Goal: Transaction & Acquisition: Purchase product/service

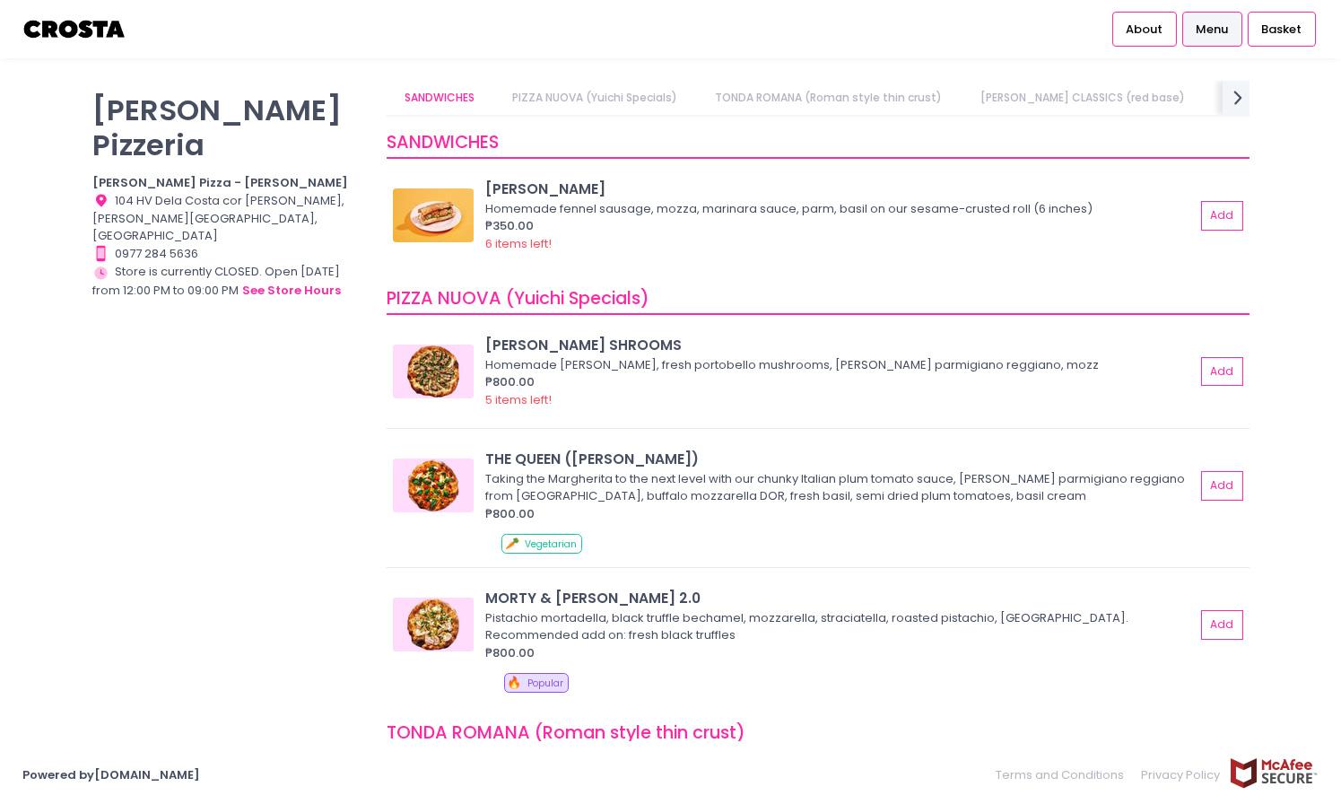
click at [1205, 100] on link "[PERSON_NAME] CLASSICS (white base)" at bounding box center [1331, 98] width 253 height 34
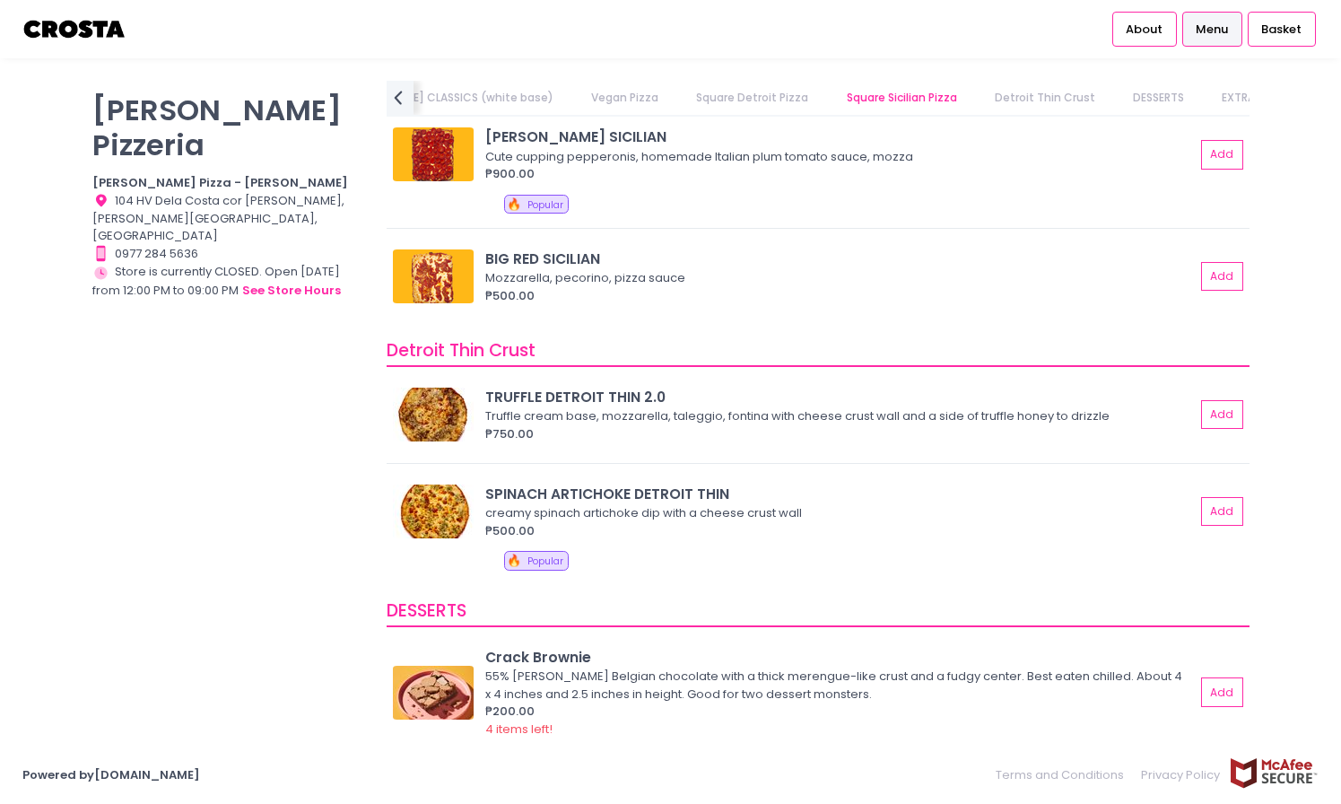
scroll to position [2957, 0]
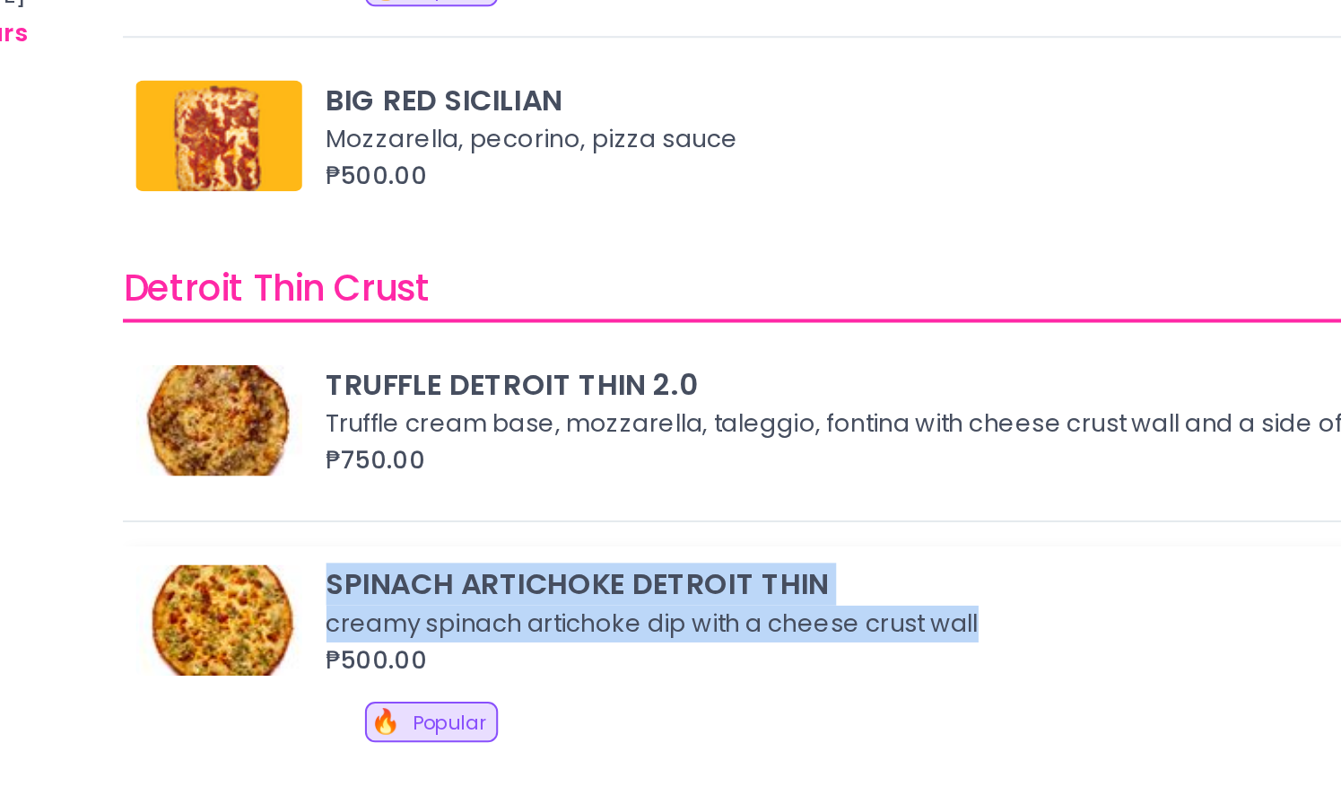
drag, startPoint x: 487, startPoint y: 555, endPoint x: 807, endPoint y: 571, distance: 320.7
click at [807, 571] on div "SPINACH ARTICHOKE DETROIT THIN creamy spinach artichoke dip with a cheese crust…" at bounding box center [843, 575] width 716 height 56
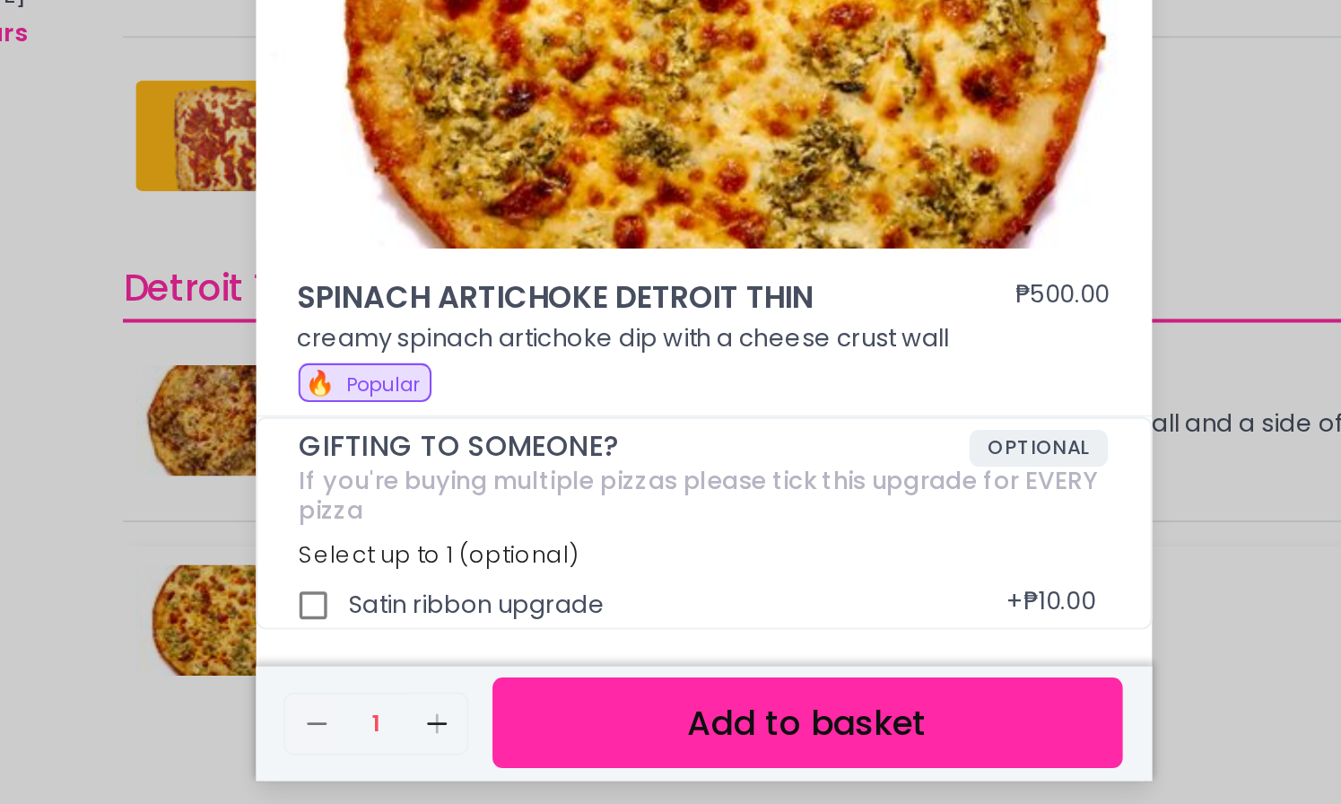
copy div "SPINACH ARTICHOKE DETROIT THIN creamy spinach artichoke dip with a cheese crust…"
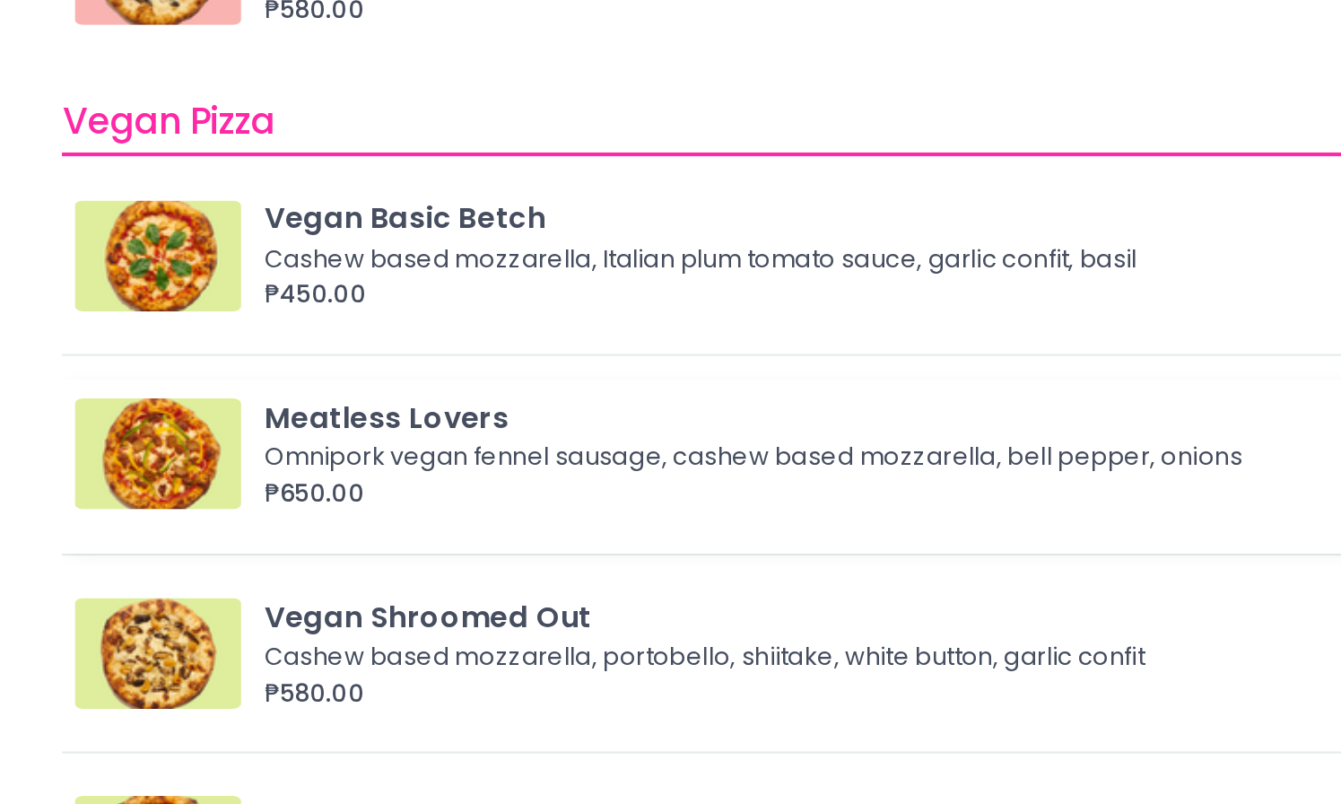
scroll to position [1427, 0]
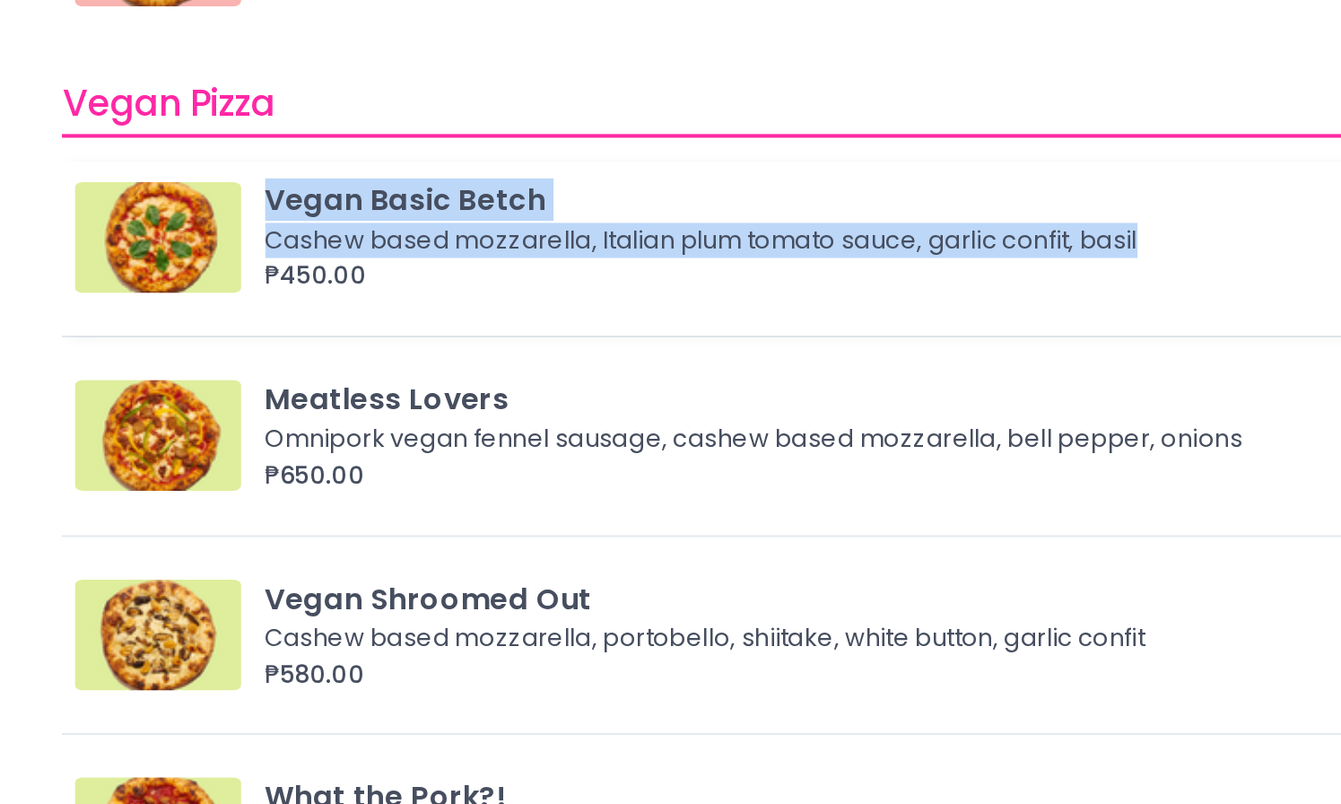
drag, startPoint x: 484, startPoint y: 374, endPoint x: 912, endPoint y: 390, distance: 428.3
click at [912, 390] on div "Vegan Basic Betch Cashew based mozzarella, Italian plum tomato sauce, garlic co…" at bounding box center [818, 389] width 851 height 56
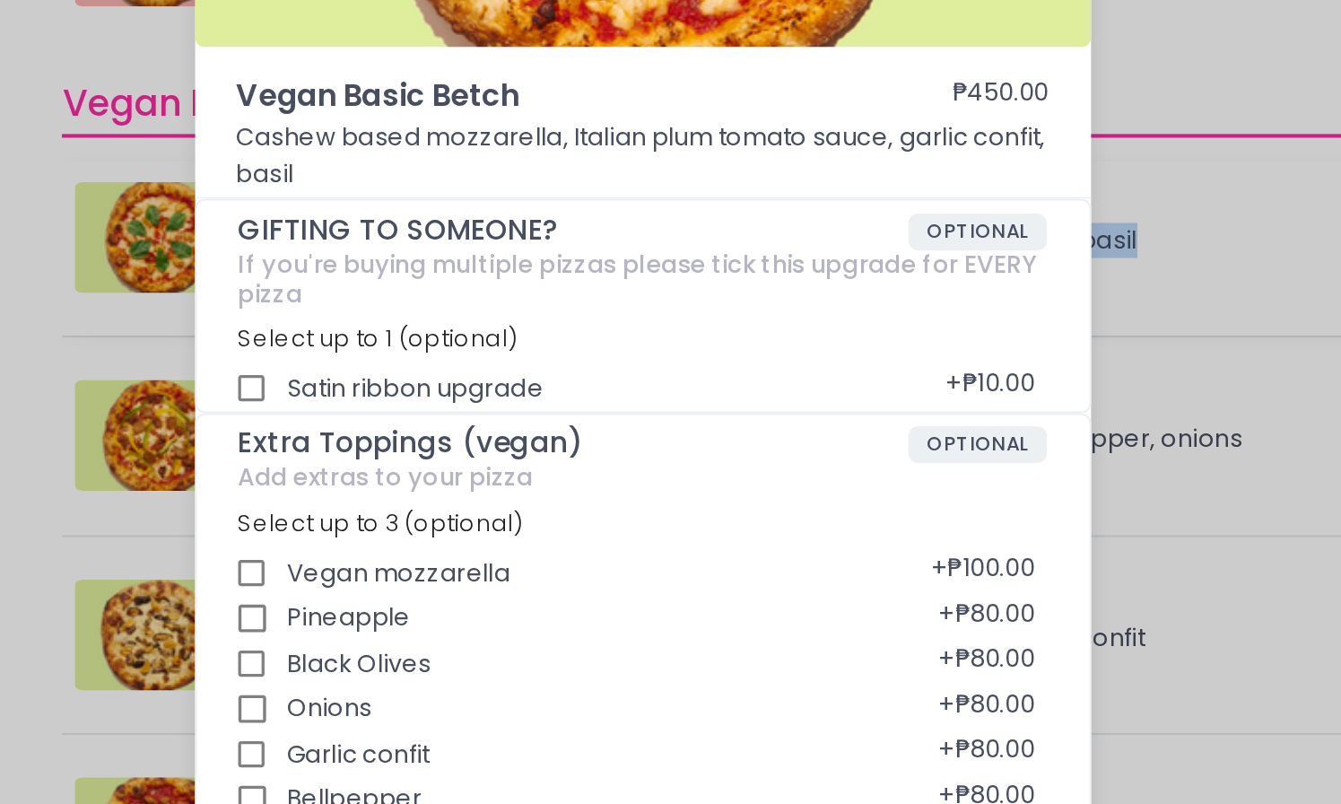
copy div "Vegan Basic Betch Cashew based mozzarella, Italian plum tomato sauce, garlic co…"
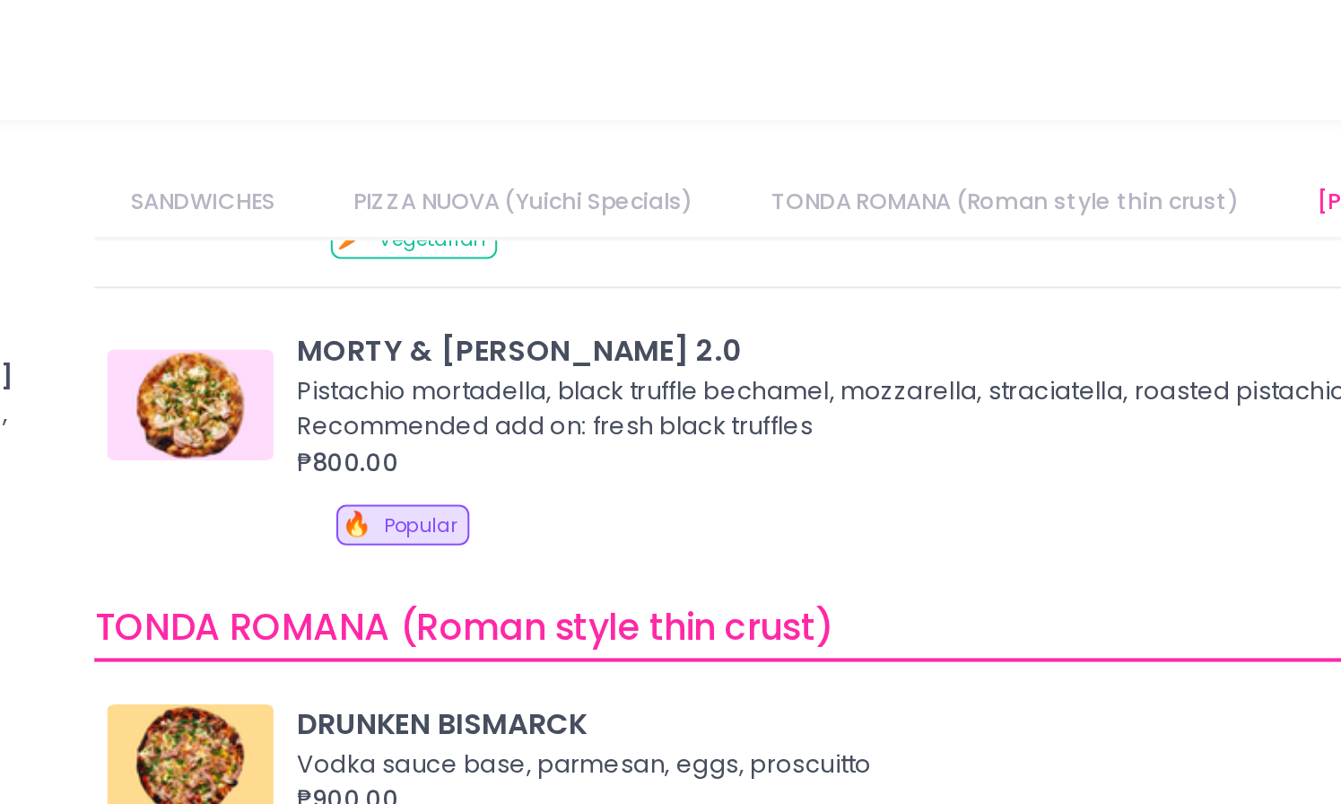
scroll to position [427, 0]
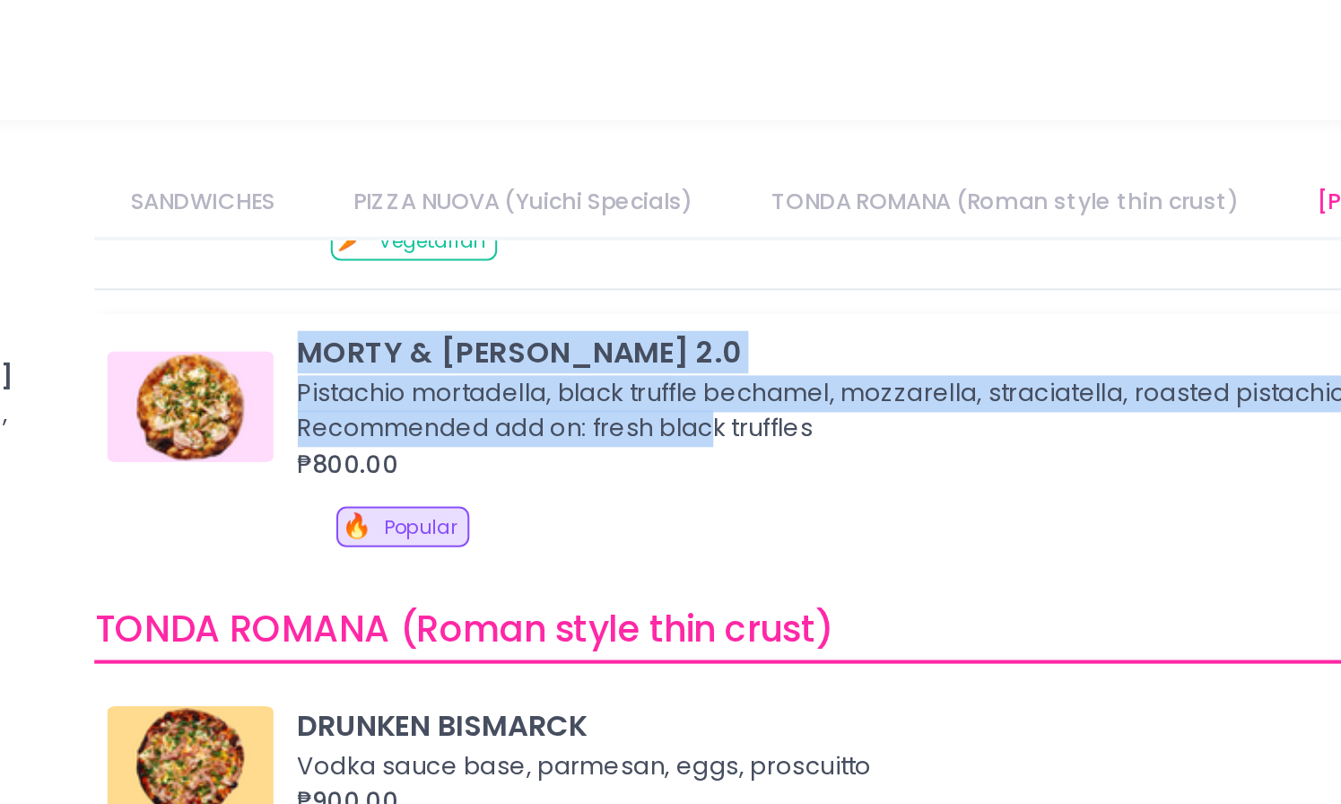
drag, startPoint x: 486, startPoint y: 172, endPoint x: 597, endPoint y: 202, distance: 114.3
click at [597, 202] on div "MORTY & [PERSON_NAME] 2.0 [PERSON_NAME], black truffle bechamel, mozzarella, st…" at bounding box center [843, 198] width 716 height 74
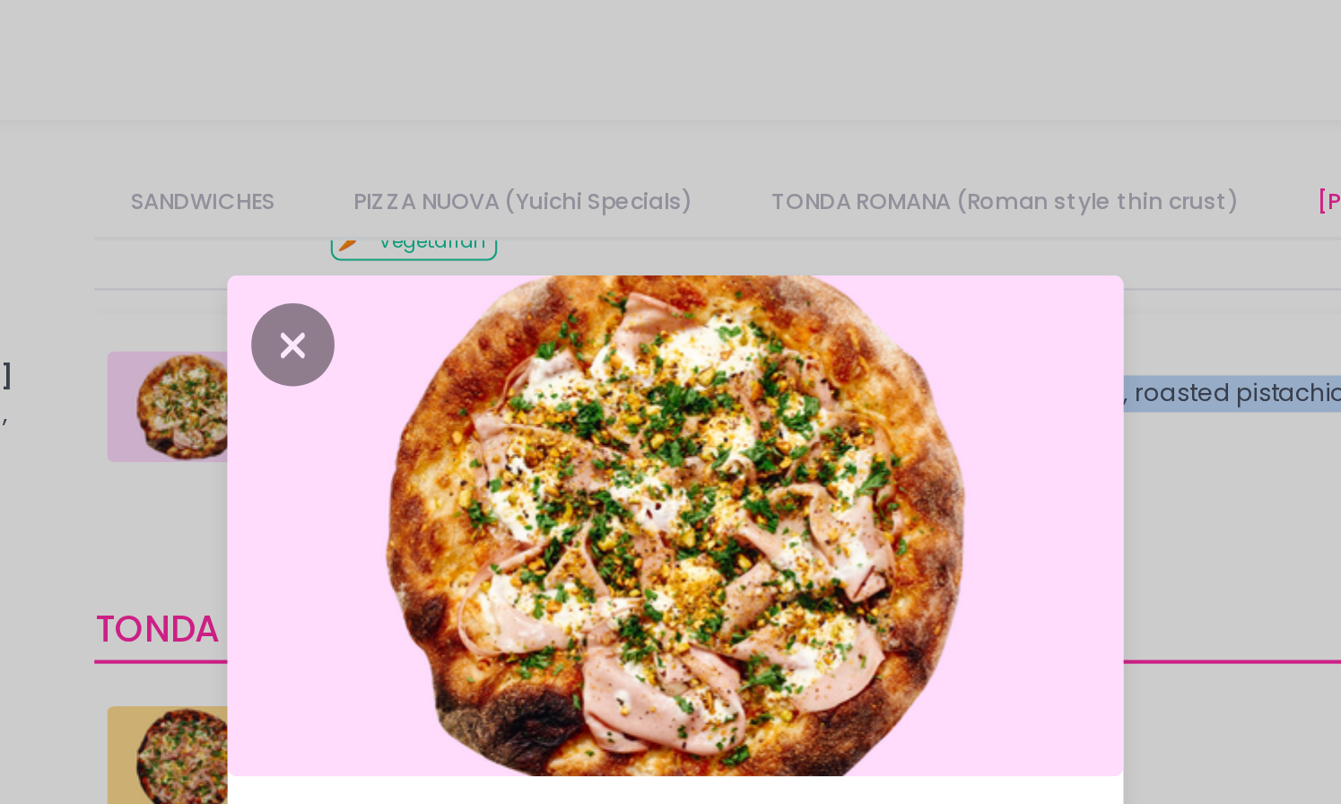
copy div "MORTY & [PERSON_NAME] 2.0 [PERSON_NAME], black truffle bechamel, mozzarella, st…"
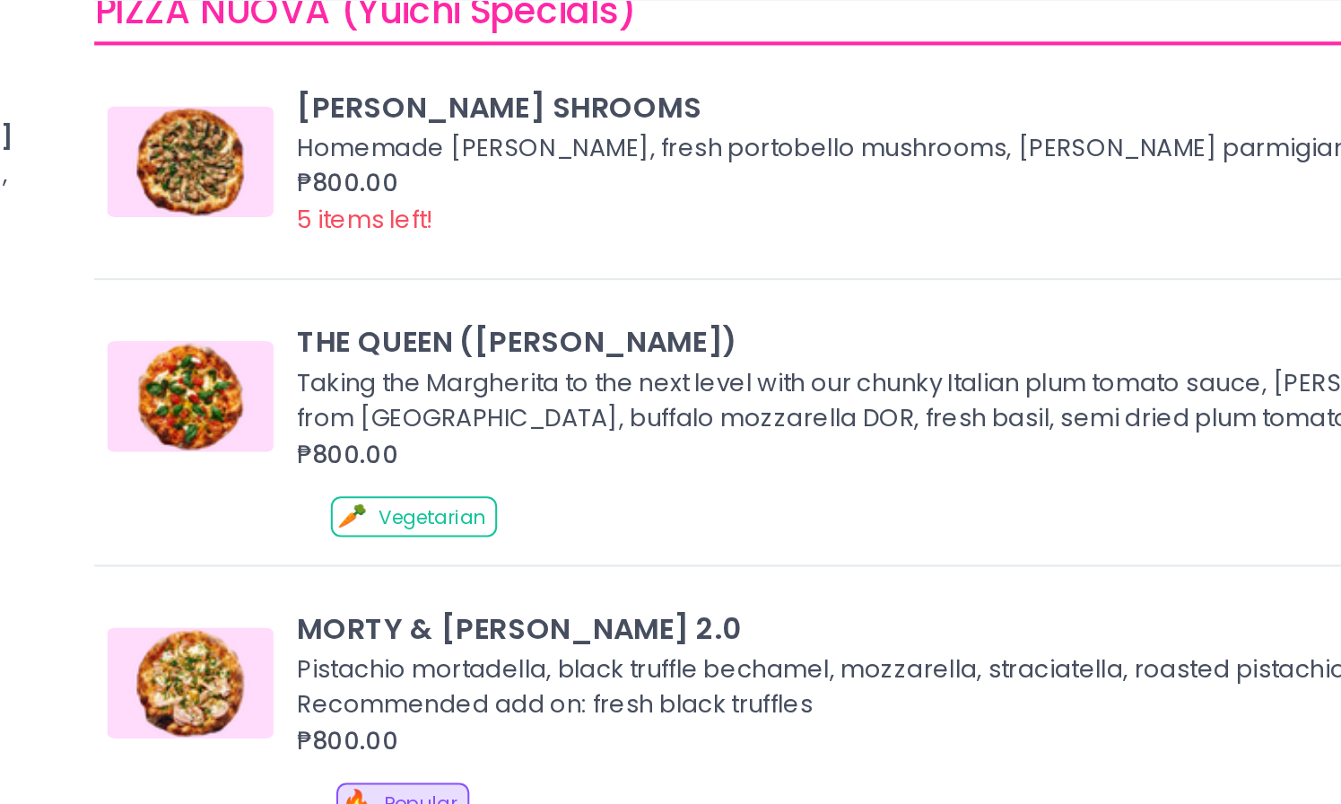
scroll to position [164, 0]
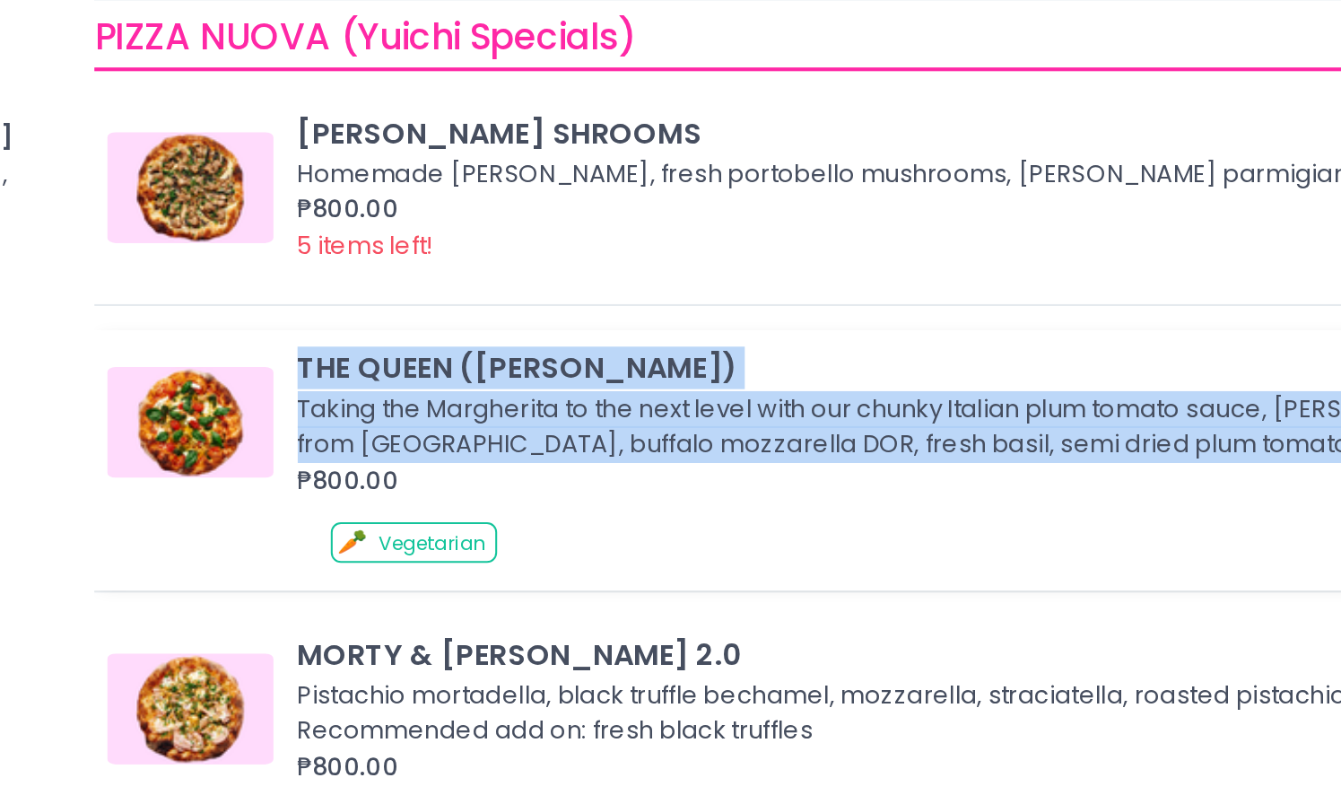
drag, startPoint x: 484, startPoint y: 291, endPoint x: 990, endPoint y: 336, distance: 509.0
click at [990, 336] on div "THE QUEEN ([PERSON_NAME]) Taking the Margherita to the next level with our chun…" at bounding box center [818, 321] width 851 height 74
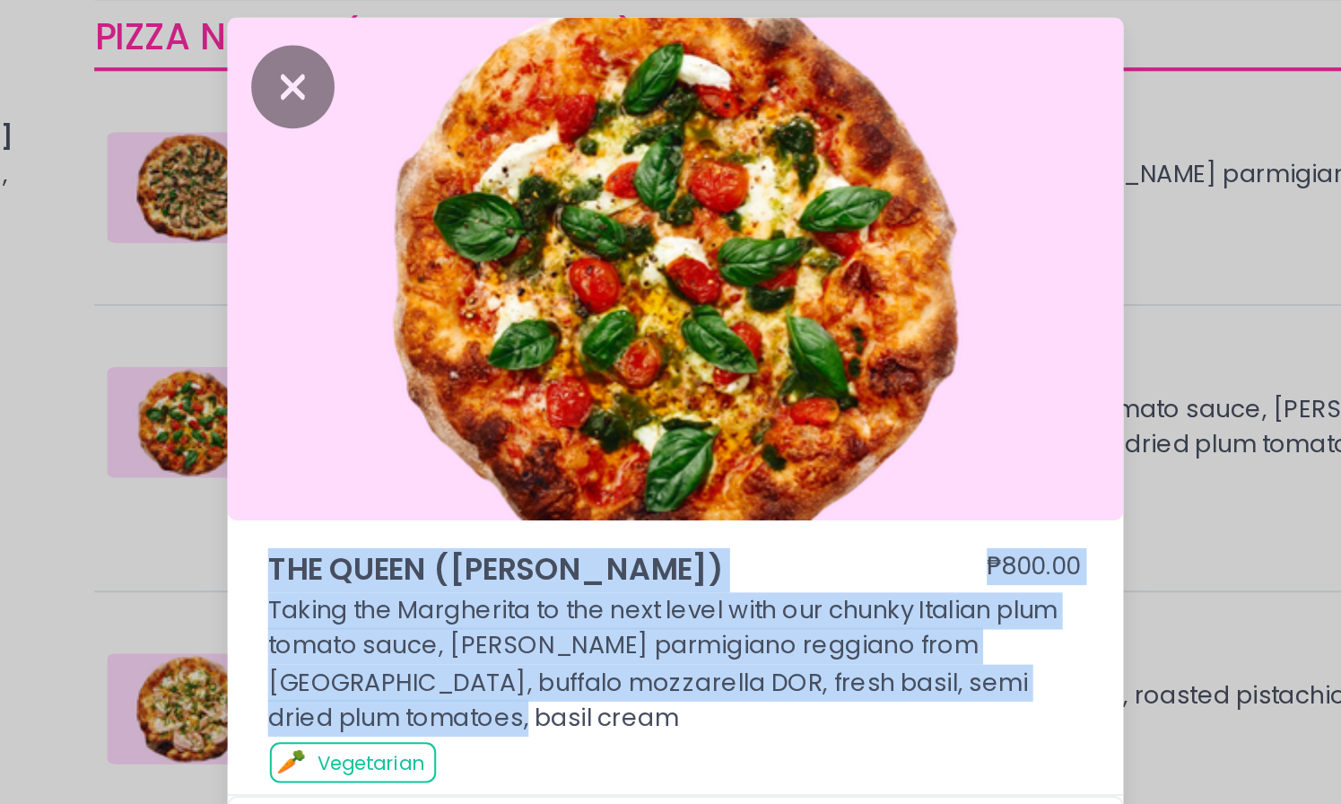
drag, startPoint x: 475, startPoint y: 396, endPoint x: 526, endPoint y: 462, distance: 83.8
click at [526, 462] on div "THE QUEEN ([PERSON_NAME]) ₱800.00 Taking the Margherita to the next level with …" at bounding box center [668, 442] width 435 height 121
copy div "THE QUEEN ([PERSON_NAME]) ₱800.00 Taking the Margherita to the next level with …"
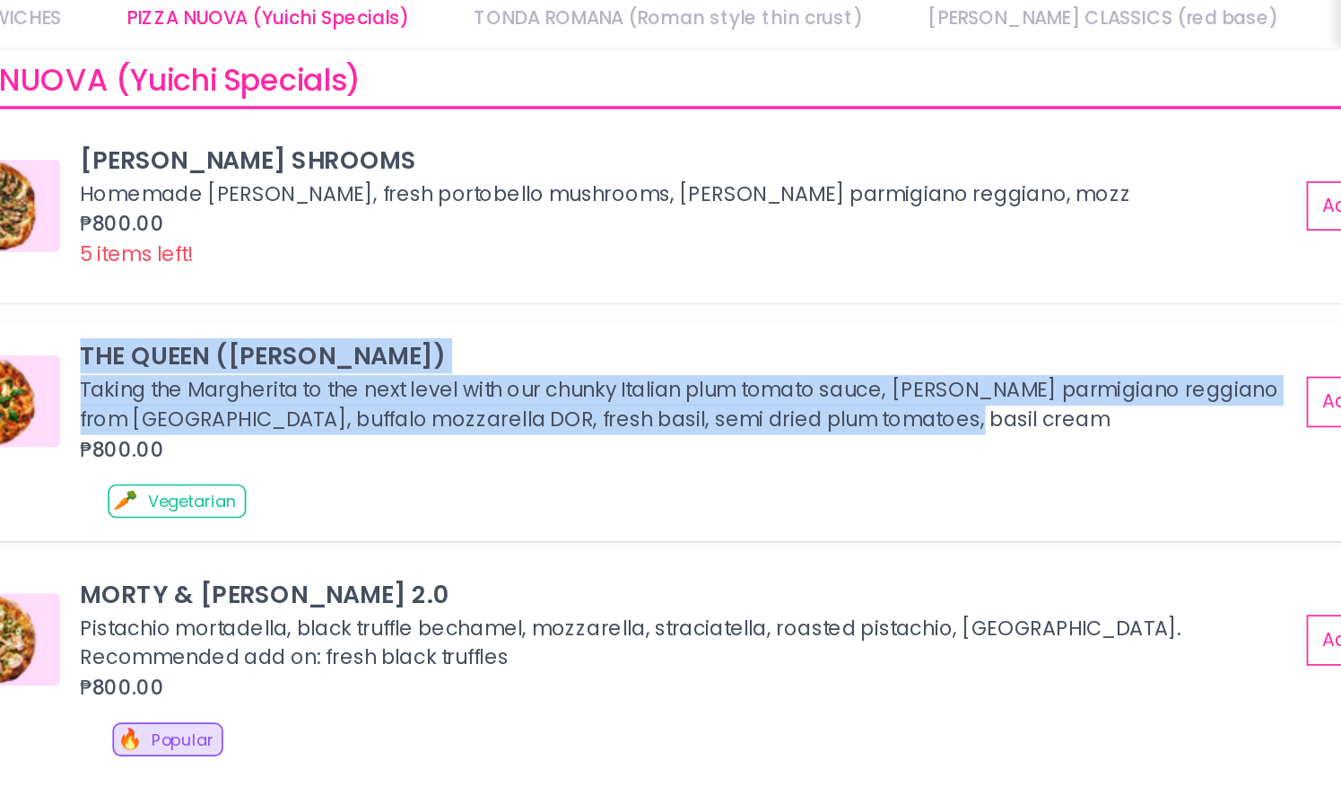
drag, startPoint x: 484, startPoint y: 290, endPoint x: 1032, endPoint y: 330, distance: 548.8
click at [1032, 330] on div "THE QUEEN ([PERSON_NAME]) Taking the Margherita to the next level with our chun…" at bounding box center [843, 321] width 716 height 74
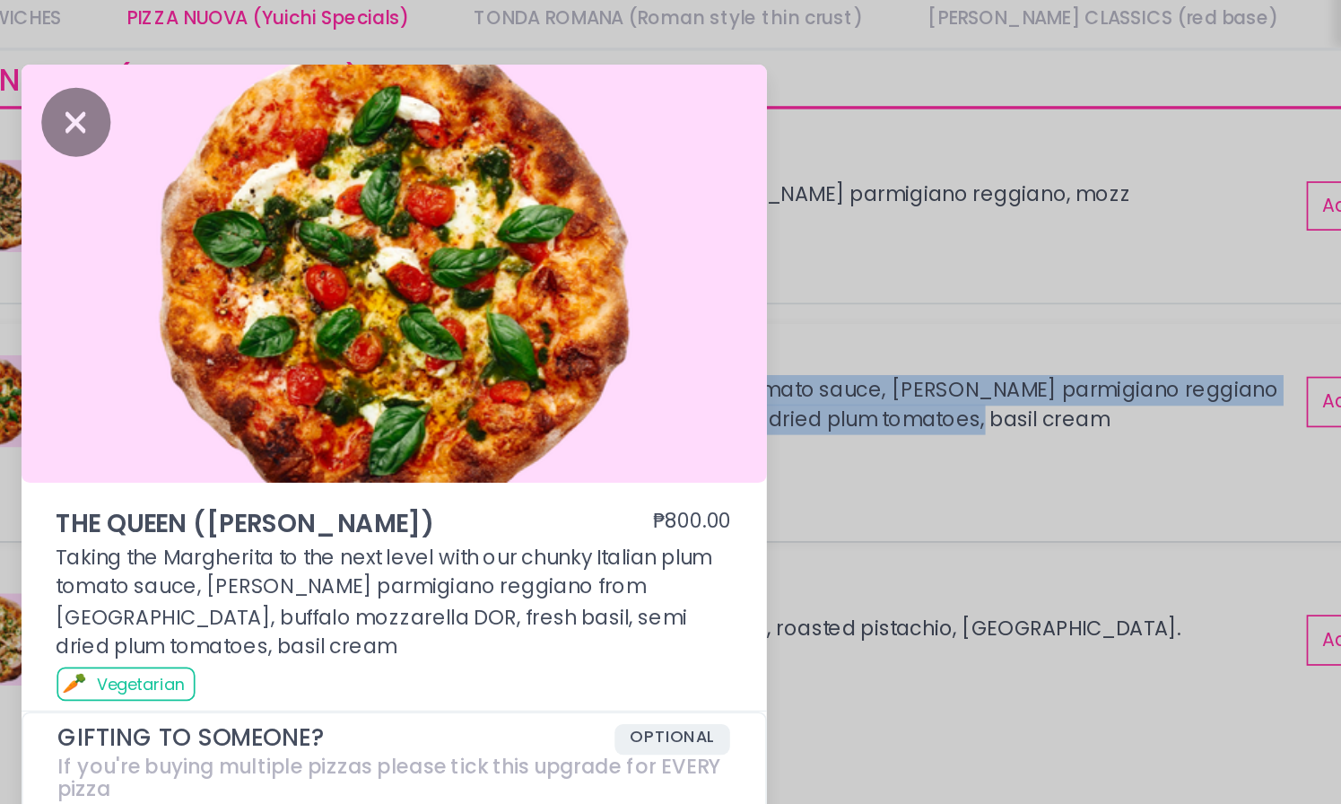
copy div "THE QUEEN ([PERSON_NAME]) Taking the Margherita to the next level with our chun…"
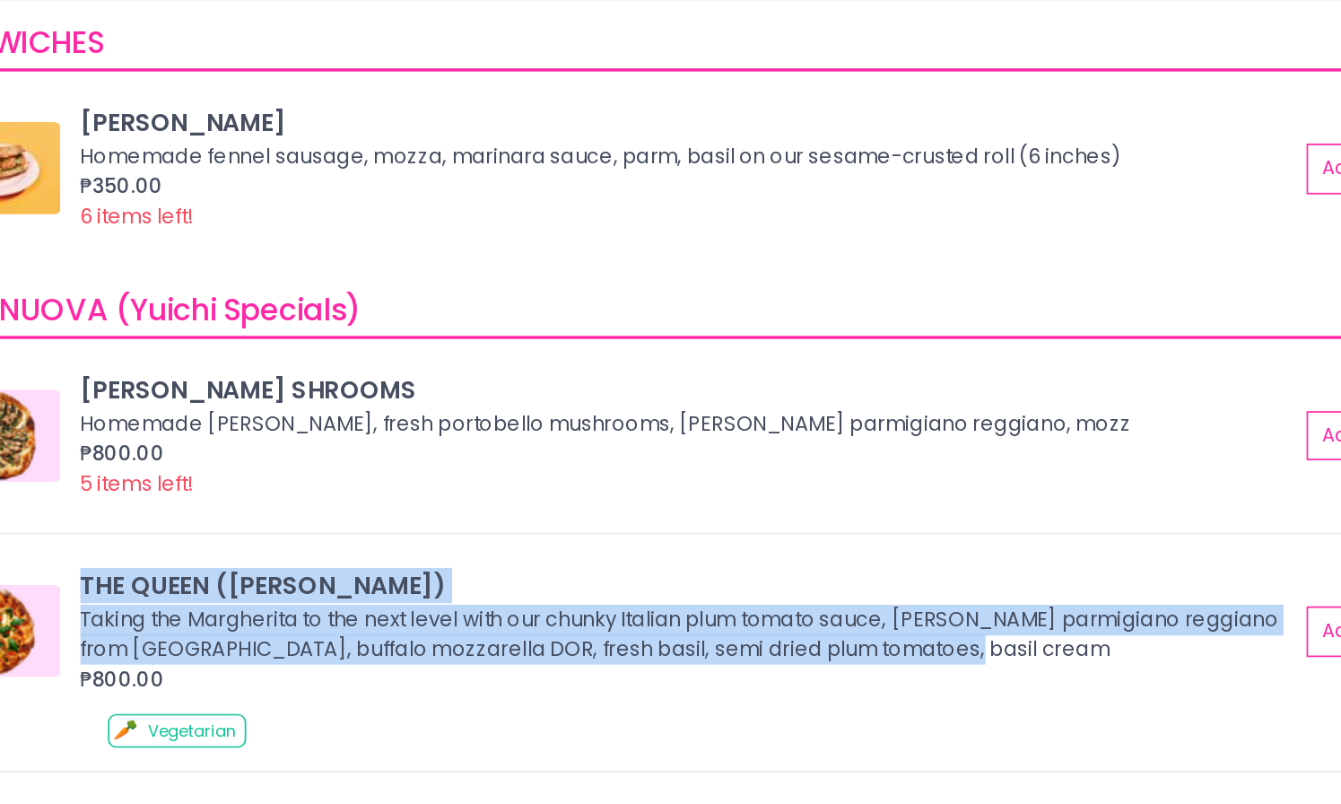
scroll to position [0, 0]
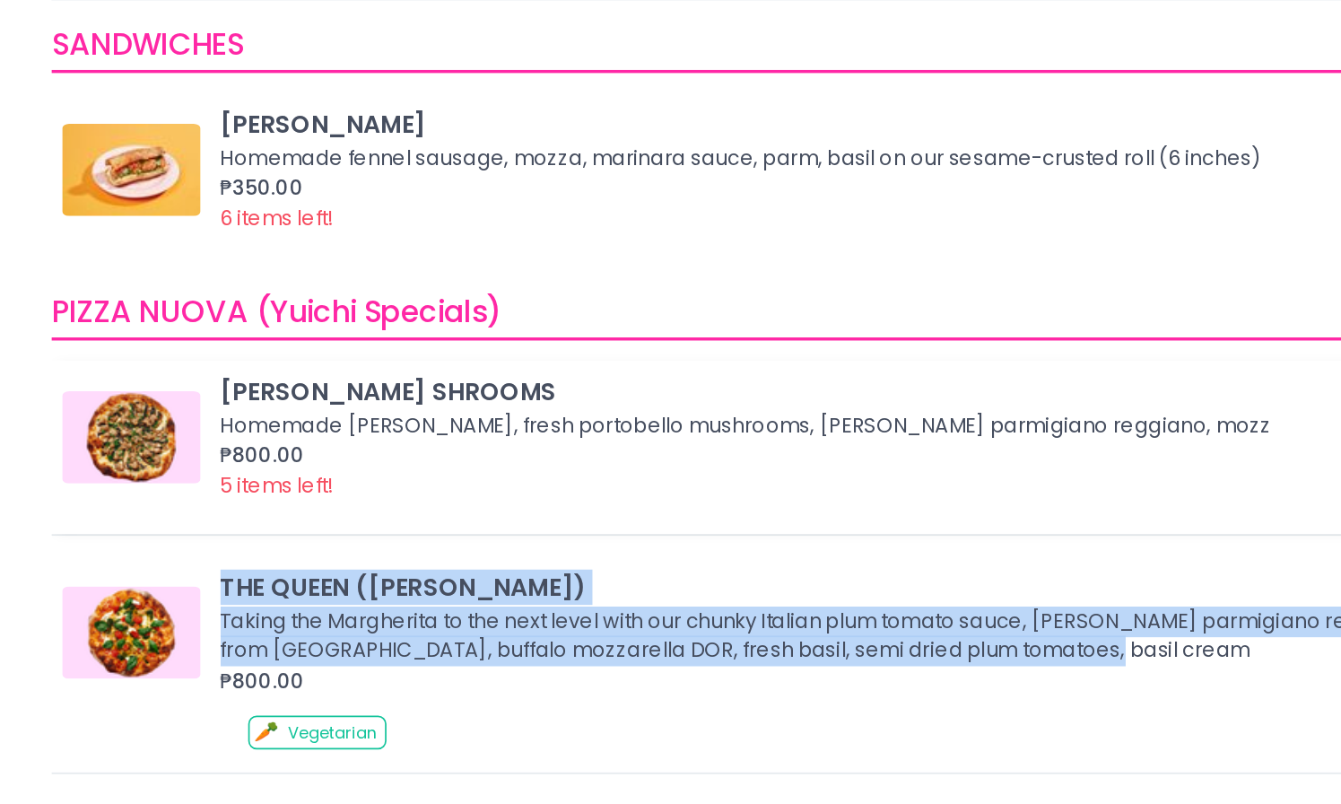
click at [446, 363] on img at bounding box center [433, 372] width 81 height 54
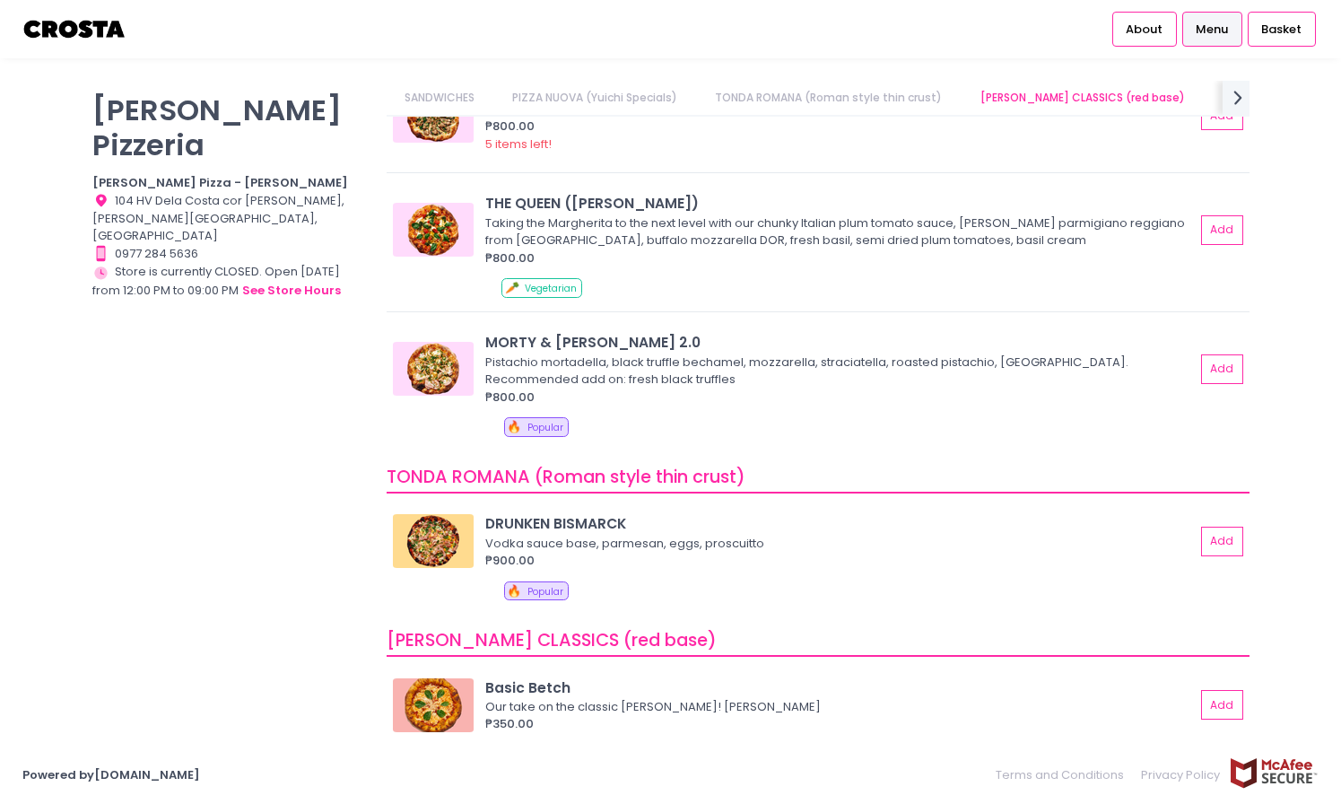
scroll to position [283, 0]
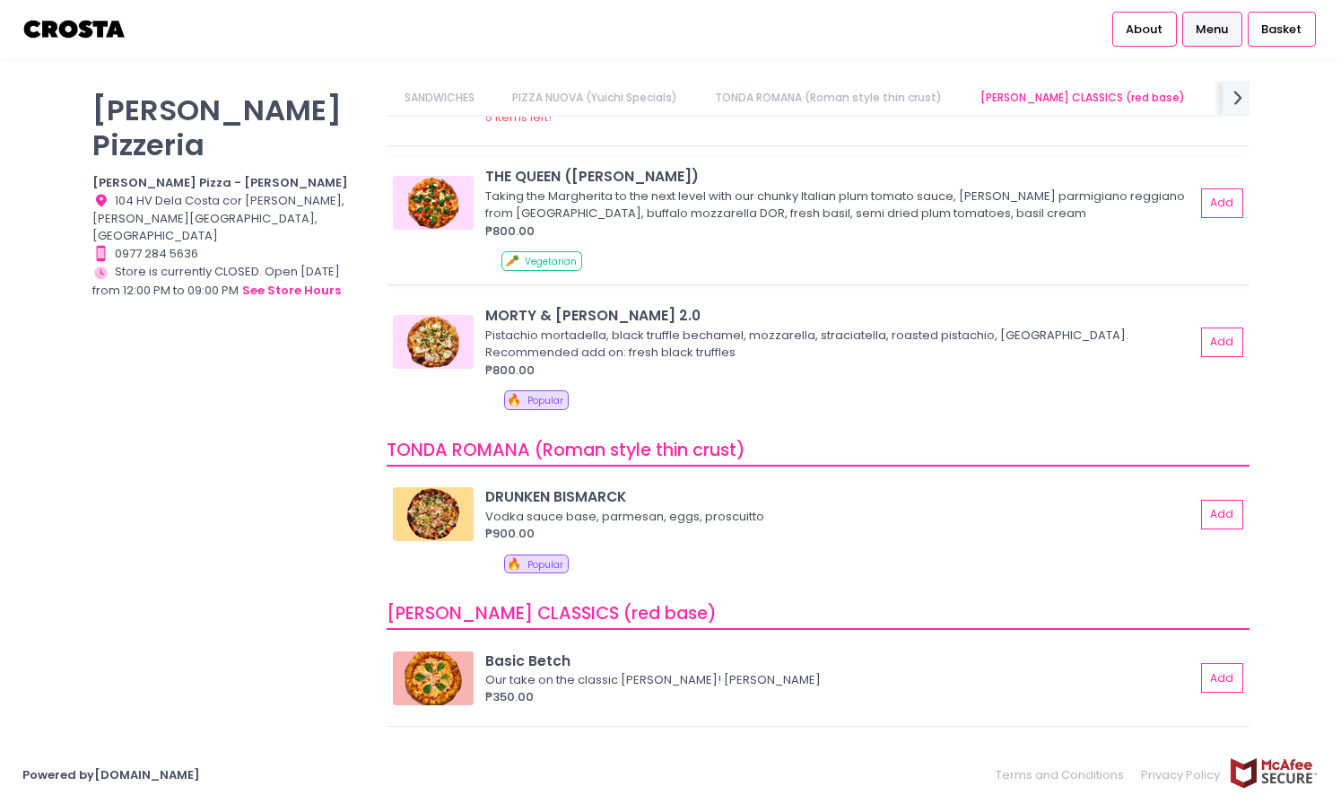
click at [511, 230] on div "₱800.00" at bounding box center [840, 231] width 710 height 18
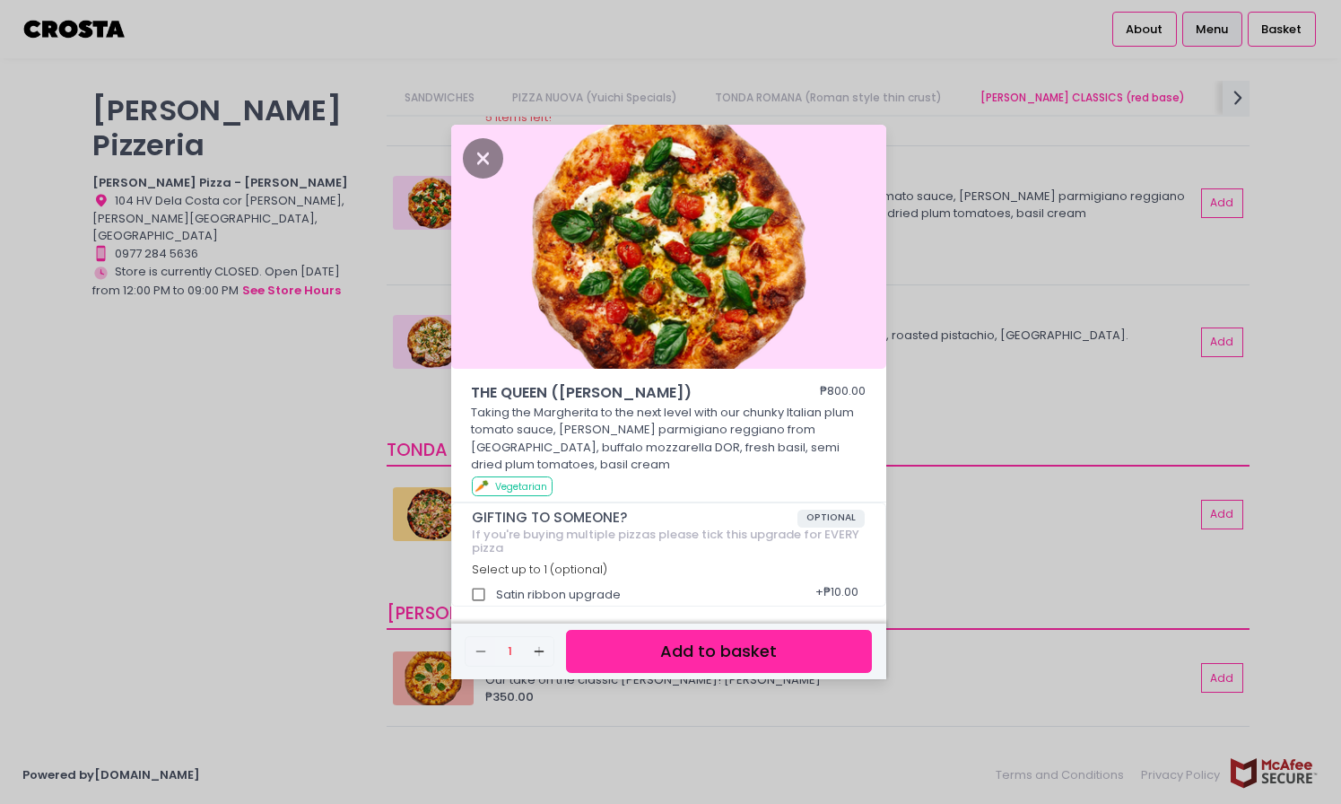
scroll to position [4, 0]
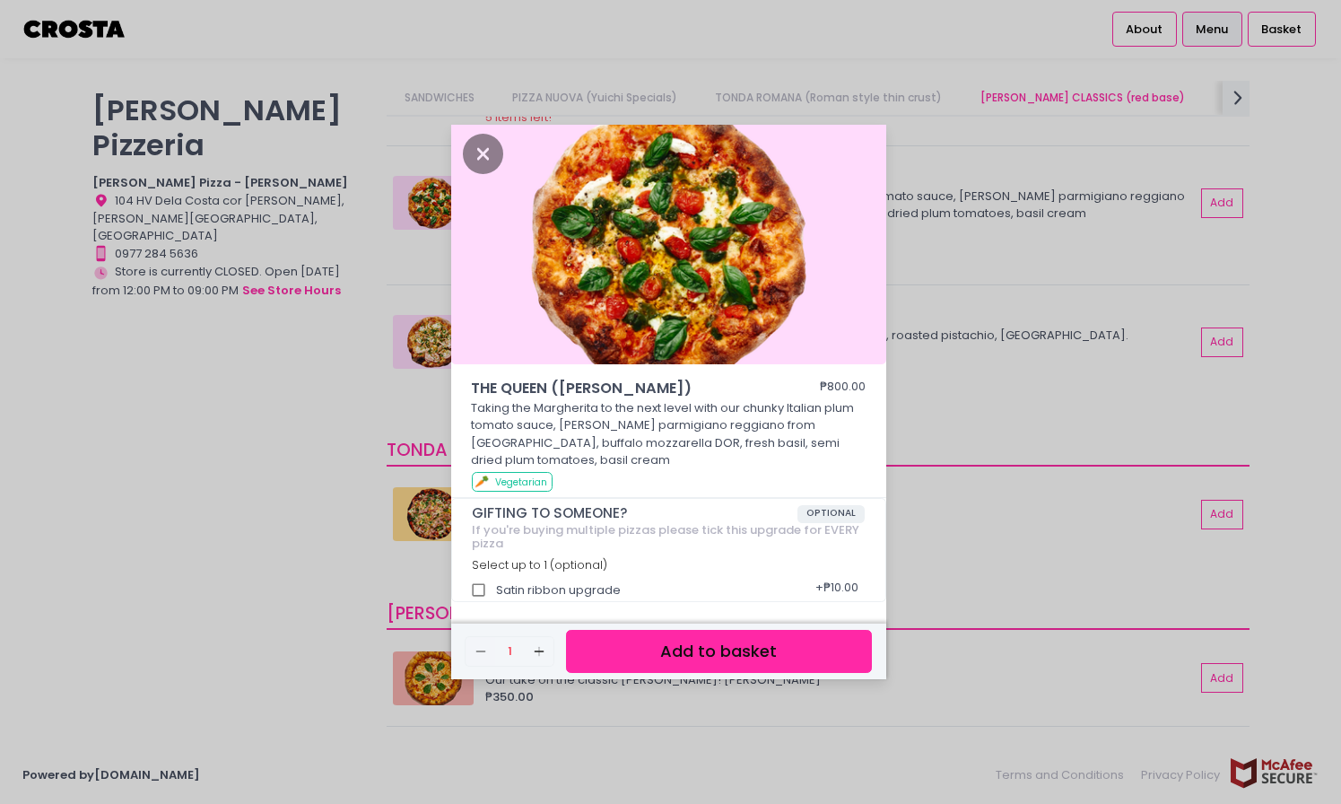
click at [621, 650] on button "Add to basket" at bounding box center [718, 652] width 305 height 44
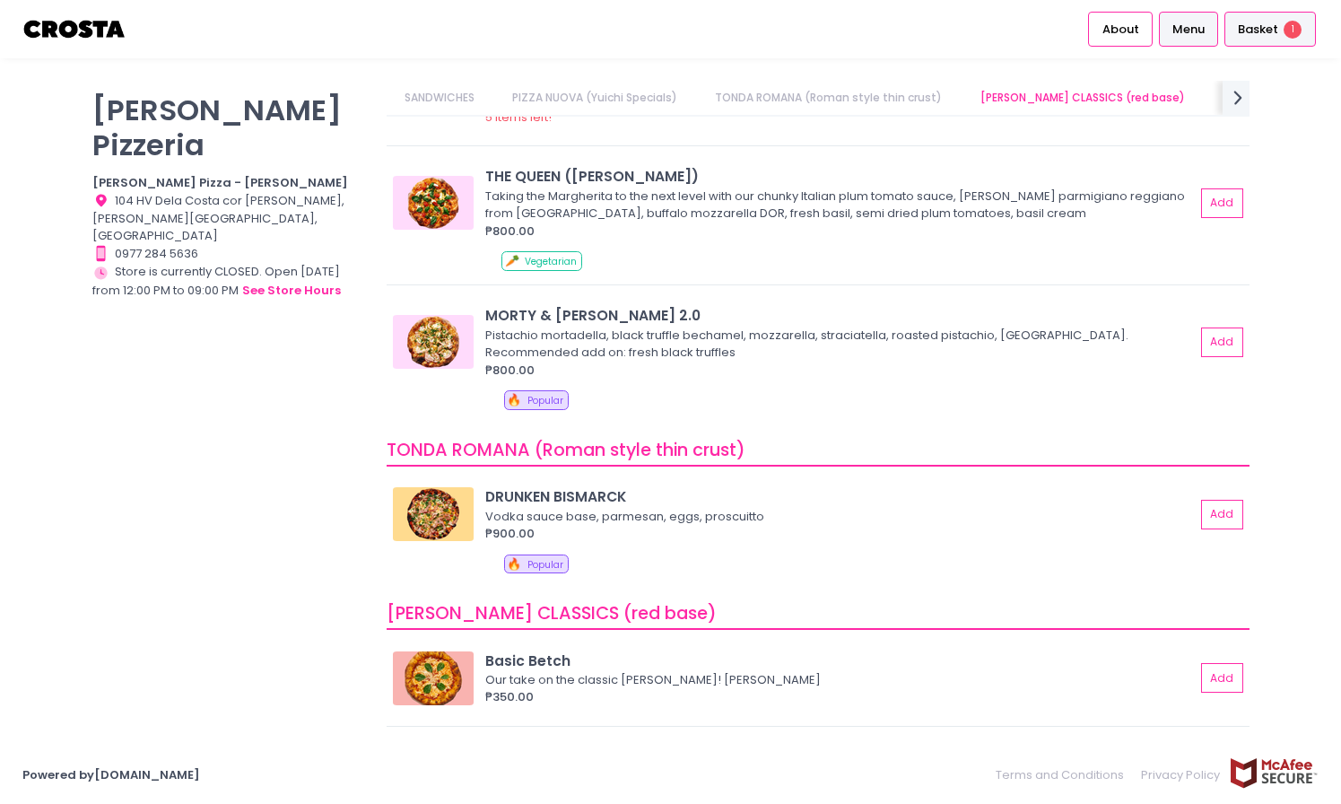
click at [1257, 39] on div "Basket 1" at bounding box center [1271, 29] width 92 height 35
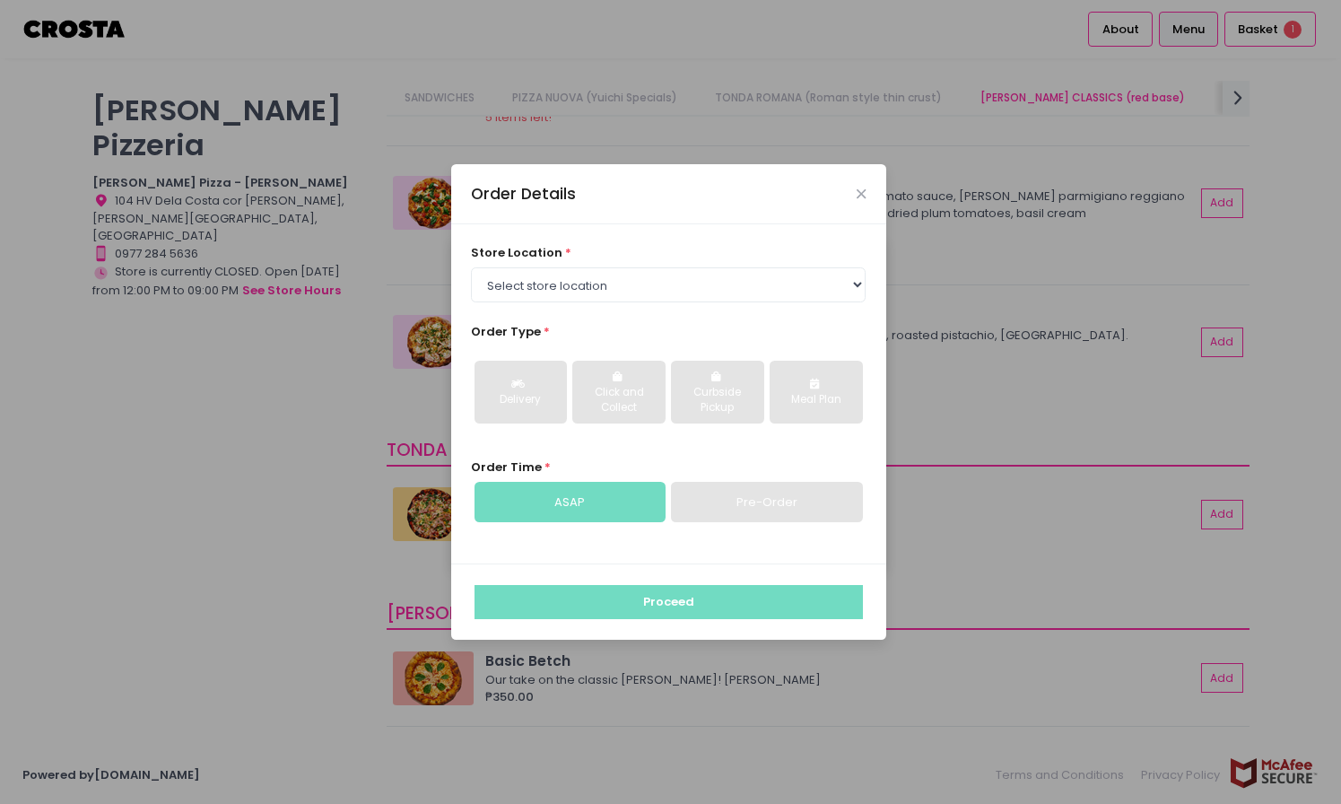
click at [615, 304] on div "store location * Select store location [PERSON_NAME] Pizza - [PERSON_NAME] Pizz…" at bounding box center [668, 393] width 435 height 339
click at [607, 286] on select "Select store location [PERSON_NAME] Pizza - [PERSON_NAME] Pizza - [GEOGRAPHIC_D…" at bounding box center [668, 284] width 395 height 34
select select "5fabb2e53664a8677beaeb89"
click at [471, 267] on select "Select store location [PERSON_NAME] Pizza - [PERSON_NAME] Pizza - [GEOGRAPHIC_D…" at bounding box center [668, 284] width 395 height 34
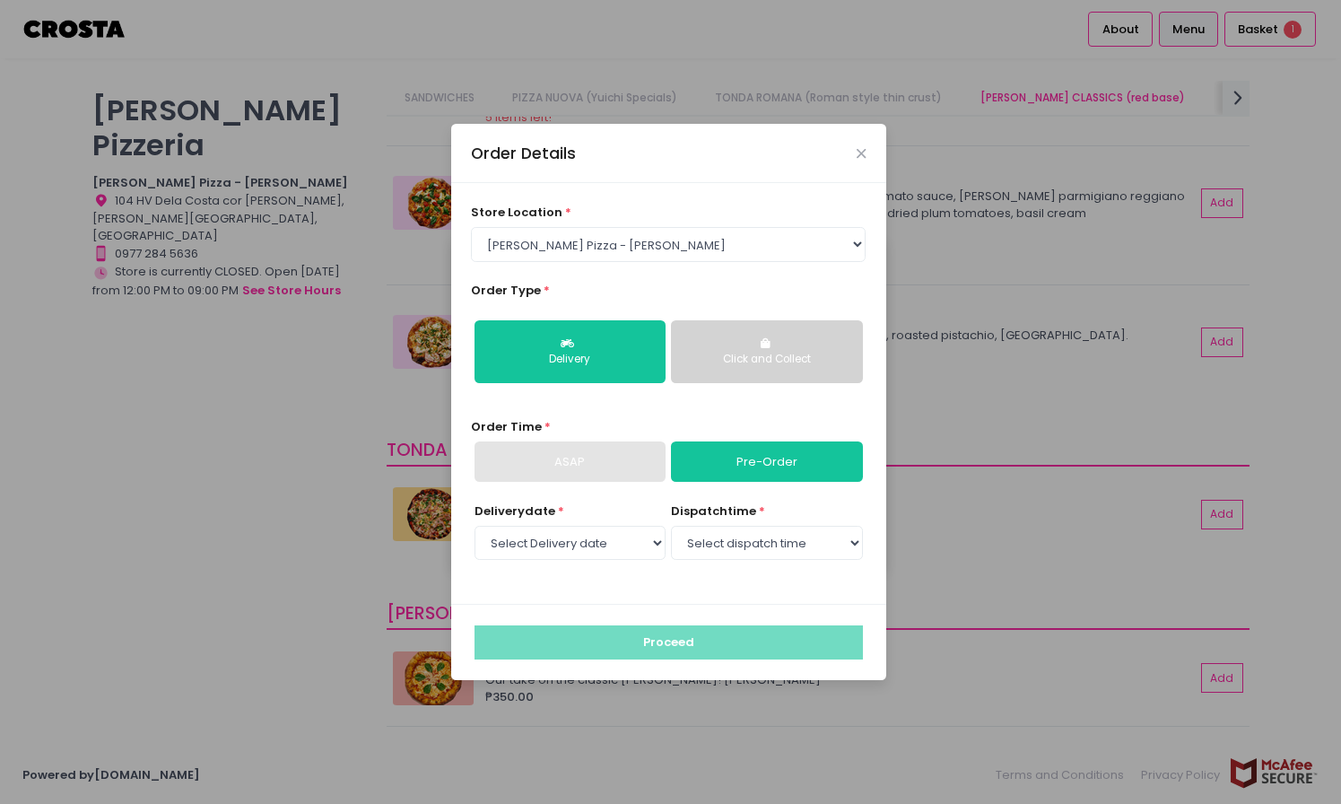
click at [743, 349] on button "Click and Collect" at bounding box center [766, 351] width 191 height 63
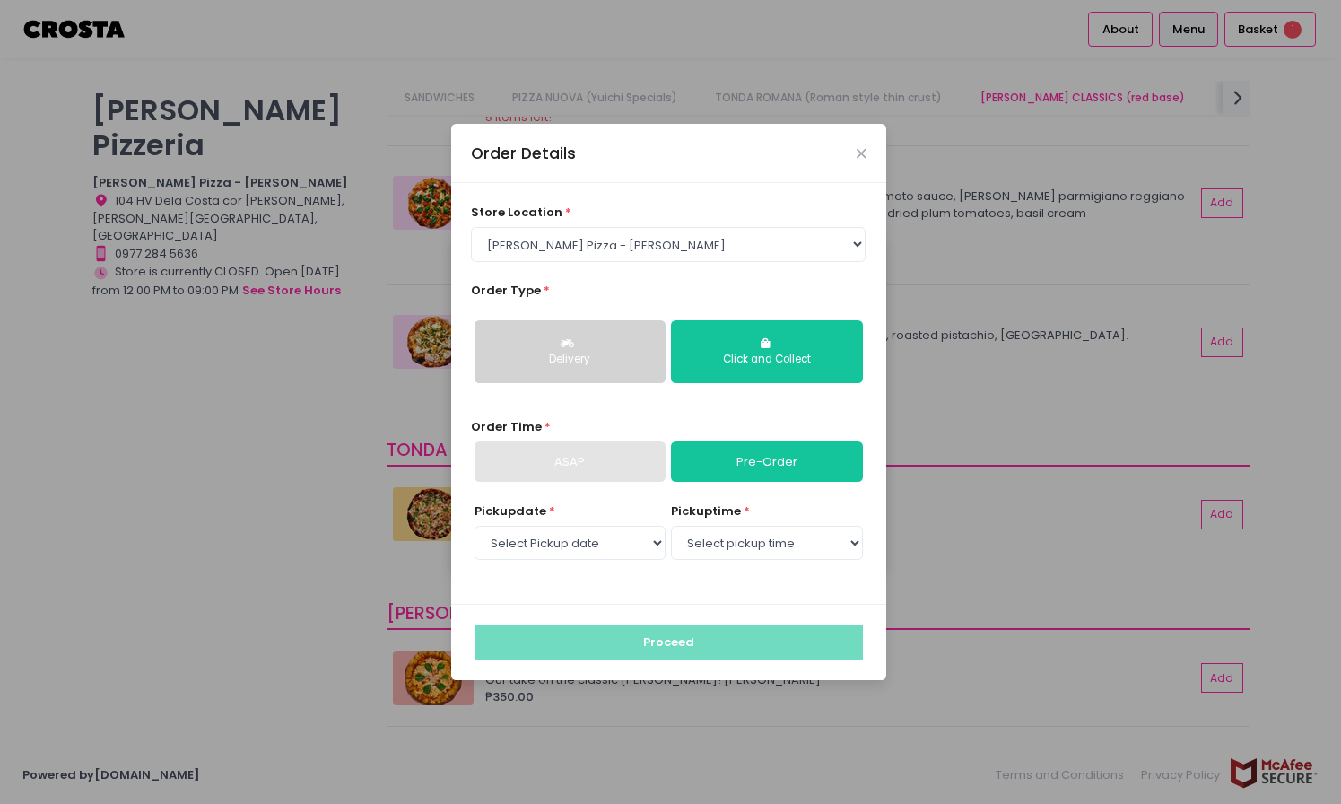
click at [621, 357] on div "Delivery" at bounding box center [570, 360] width 166 height 16
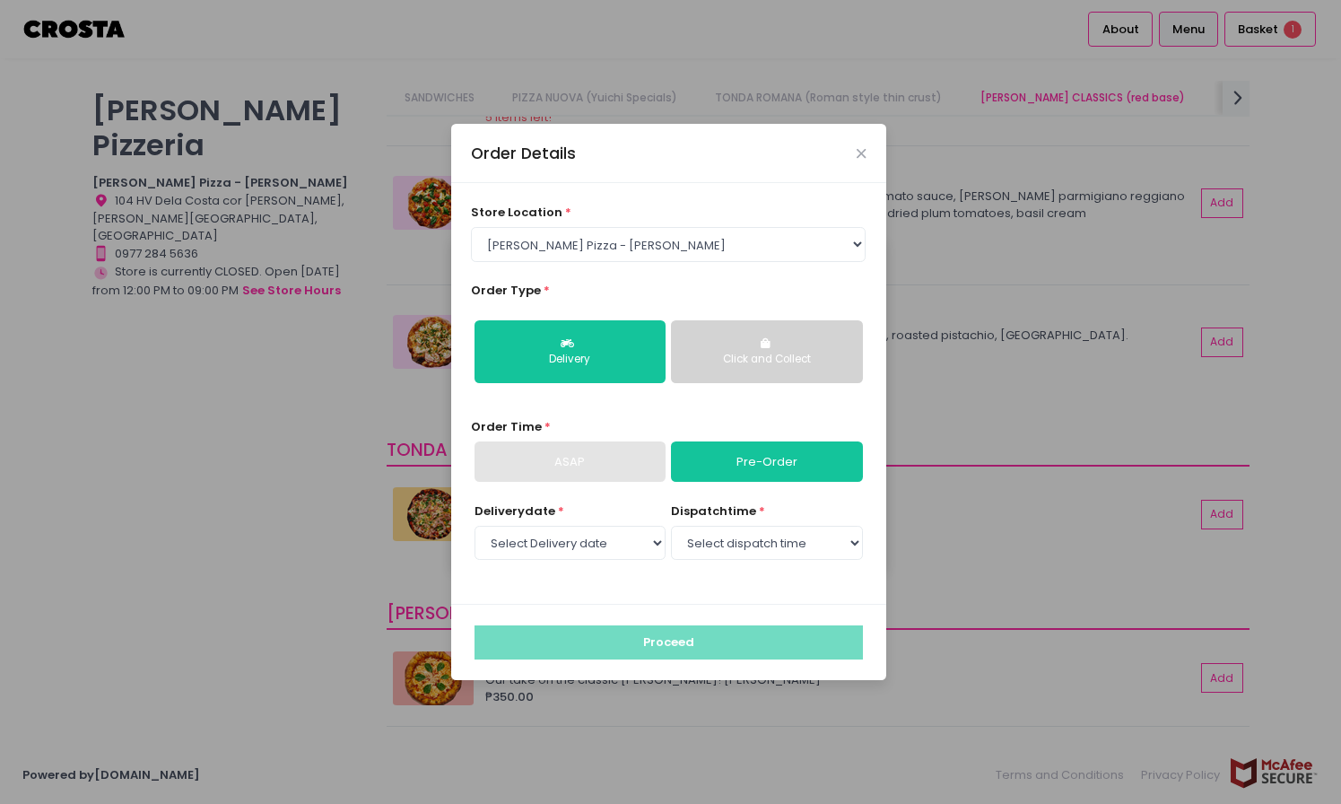
click at [601, 464] on div "ASAP" at bounding box center [570, 461] width 191 height 41
click at [600, 465] on div "ASAP" at bounding box center [570, 461] width 191 height 41
click at [606, 551] on select "Select Delivery date [DATE] [DATE] [DATE]" at bounding box center [570, 543] width 191 height 34
select select "[DATE]"
click at [475, 526] on select "Select Delivery date [DATE] [DATE] [DATE]" at bounding box center [570, 543] width 191 height 34
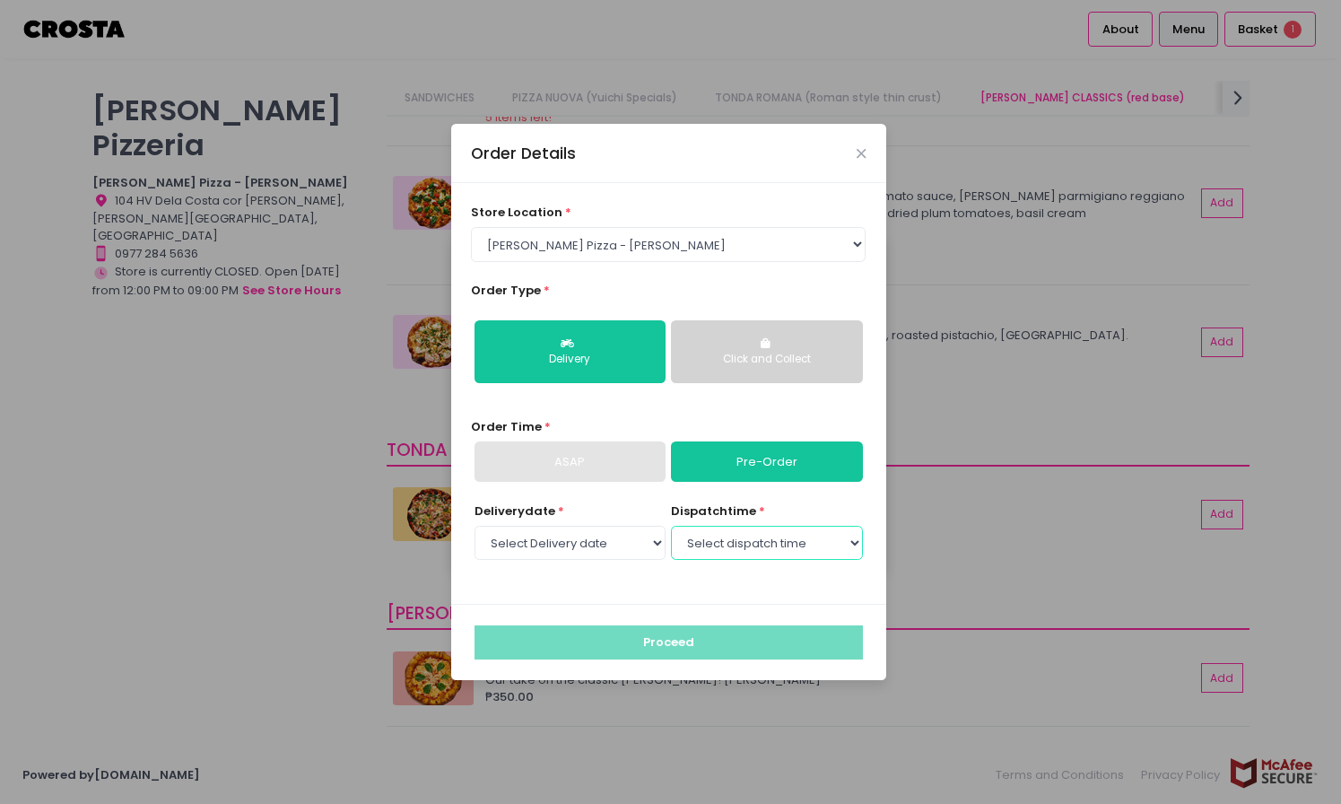
click at [750, 548] on select "Select dispatch time 02:30 PM - 03:00 PM 03:00 PM - 03:30 PM 03:30 PM - 04:00 P…" at bounding box center [766, 543] width 191 height 34
select select "14:30"
click at [671, 526] on select "Select dispatch time 02:30 PM - 03:00 PM 03:00 PM - 03:30 PM 03:30 PM - 04:00 P…" at bounding box center [766, 543] width 191 height 34
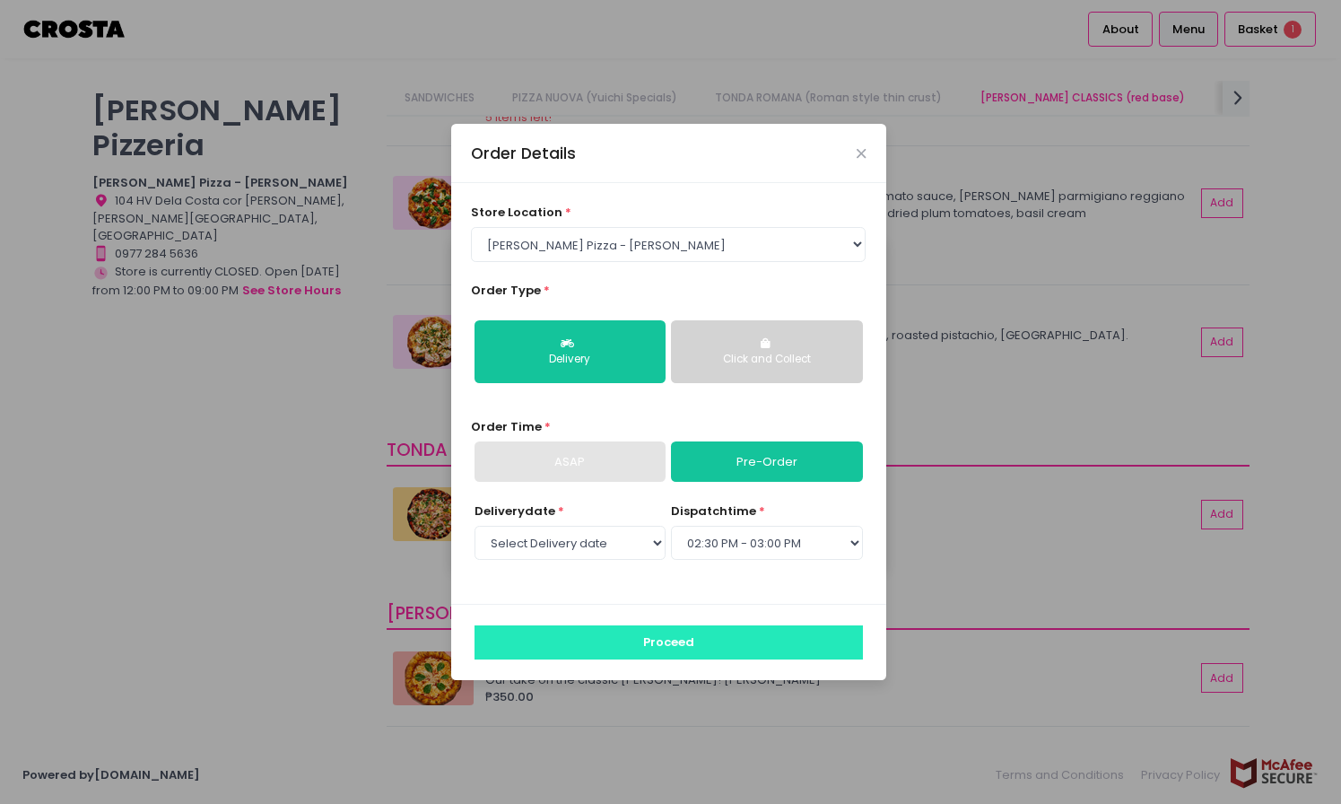
click at [704, 633] on button "Proceed" at bounding box center [669, 642] width 388 height 34
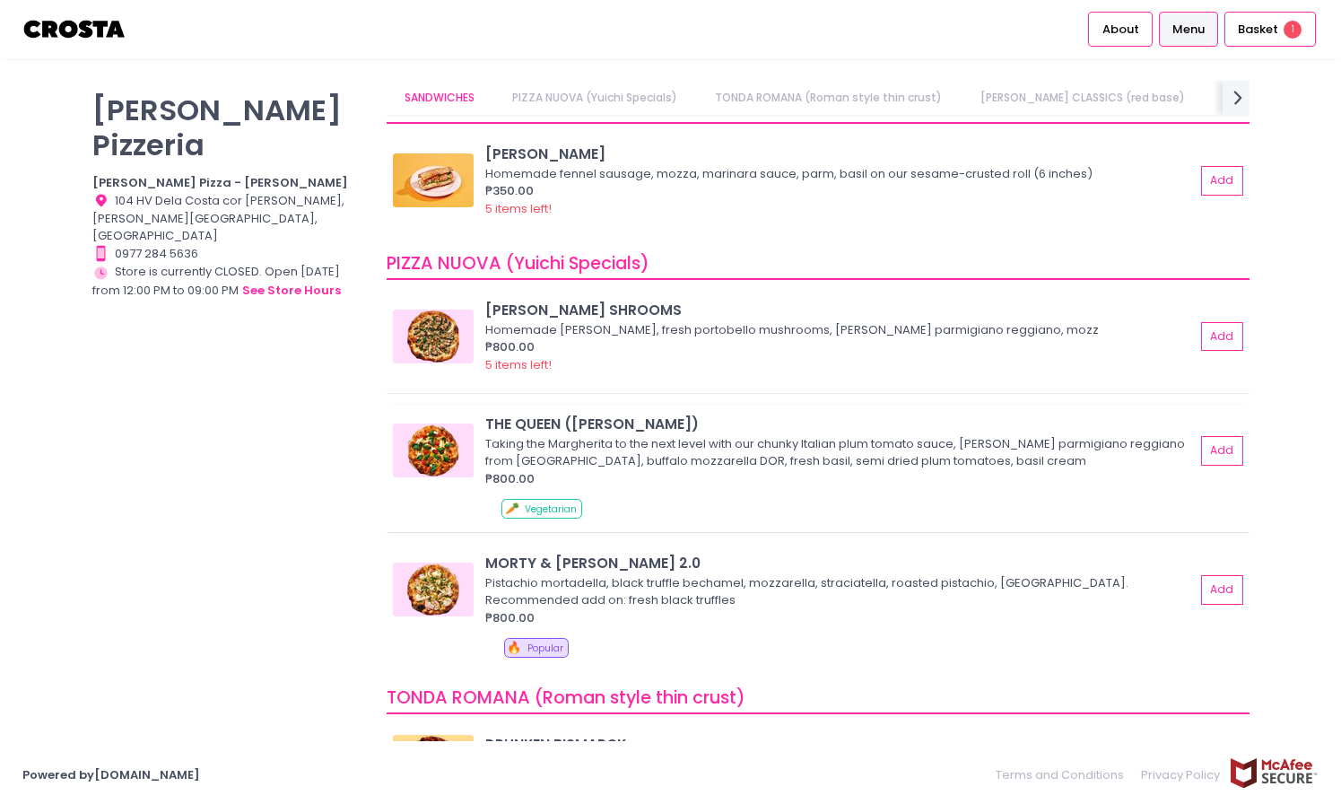
scroll to position [39, 0]
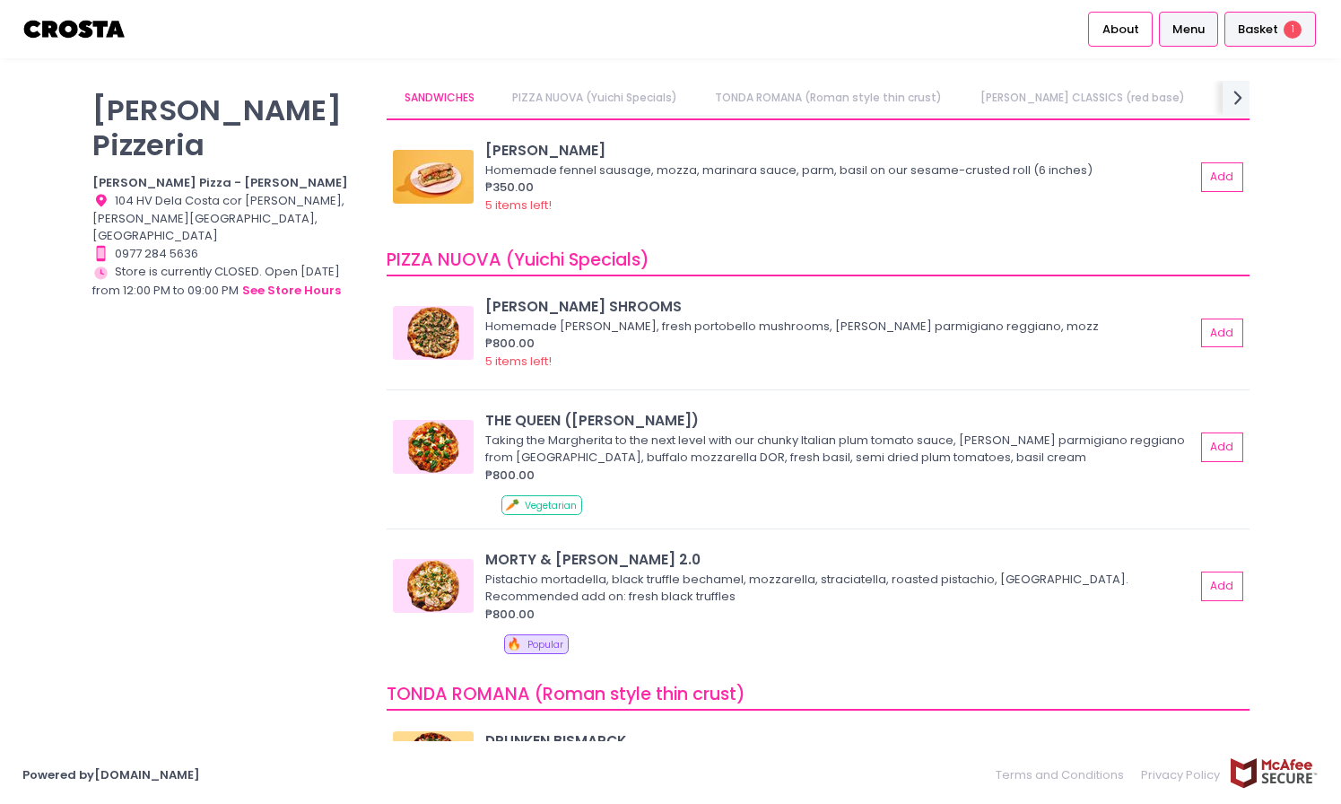
click at [1256, 27] on span "Basket" at bounding box center [1258, 30] width 40 height 18
